Goal: Navigation & Orientation: Find specific page/section

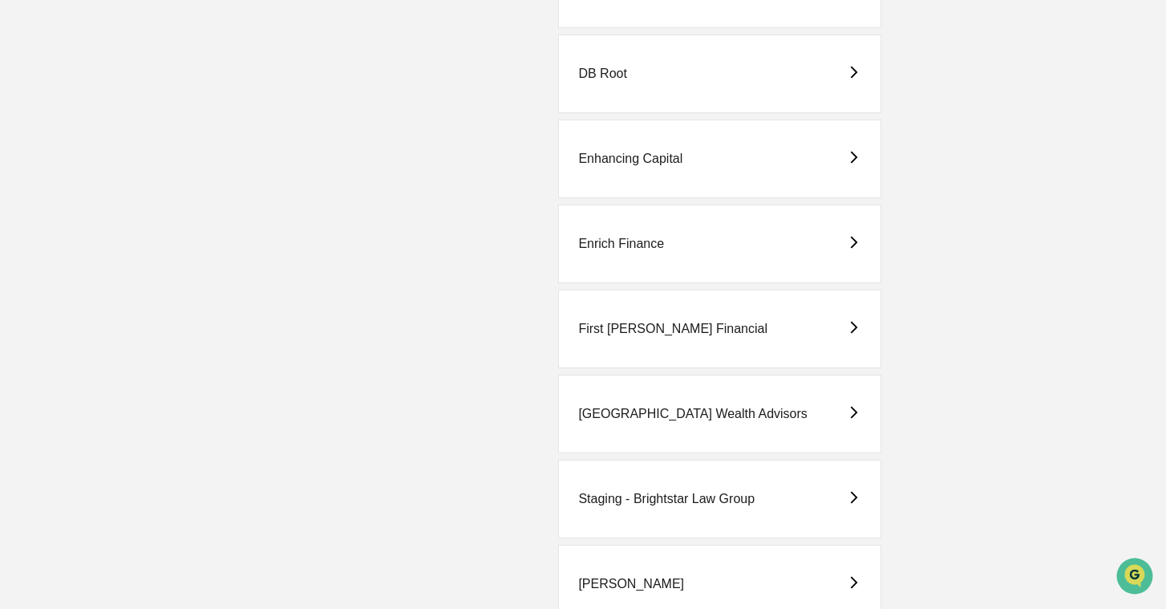
scroll to position [438, 0]
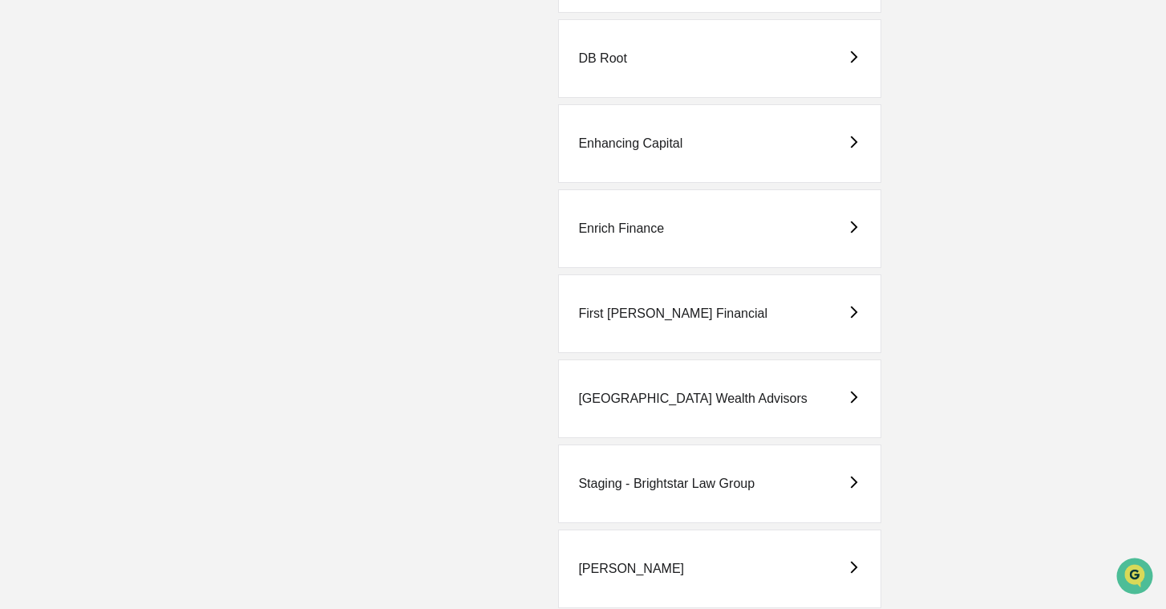
click at [687, 488] on div "Staging - Brightstar Law Group" at bounding box center [666, 483] width 176 height 14
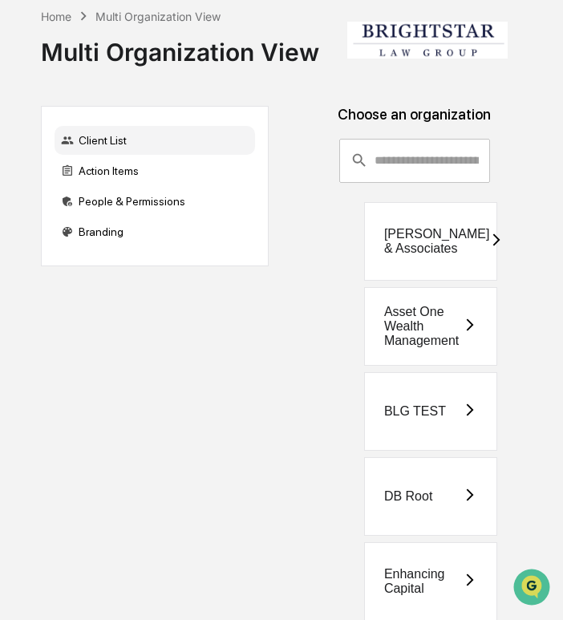
scroll to position [461, 0]
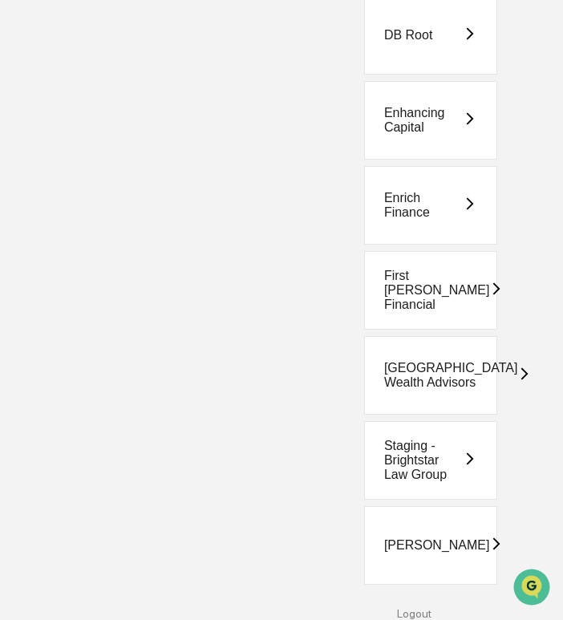
click at [420, 458] on div "Staging - Brightstar Law Group" at bounding box center [423, 460] width 79 height 43
